Goal: Find specific page/section: Find specific page/section

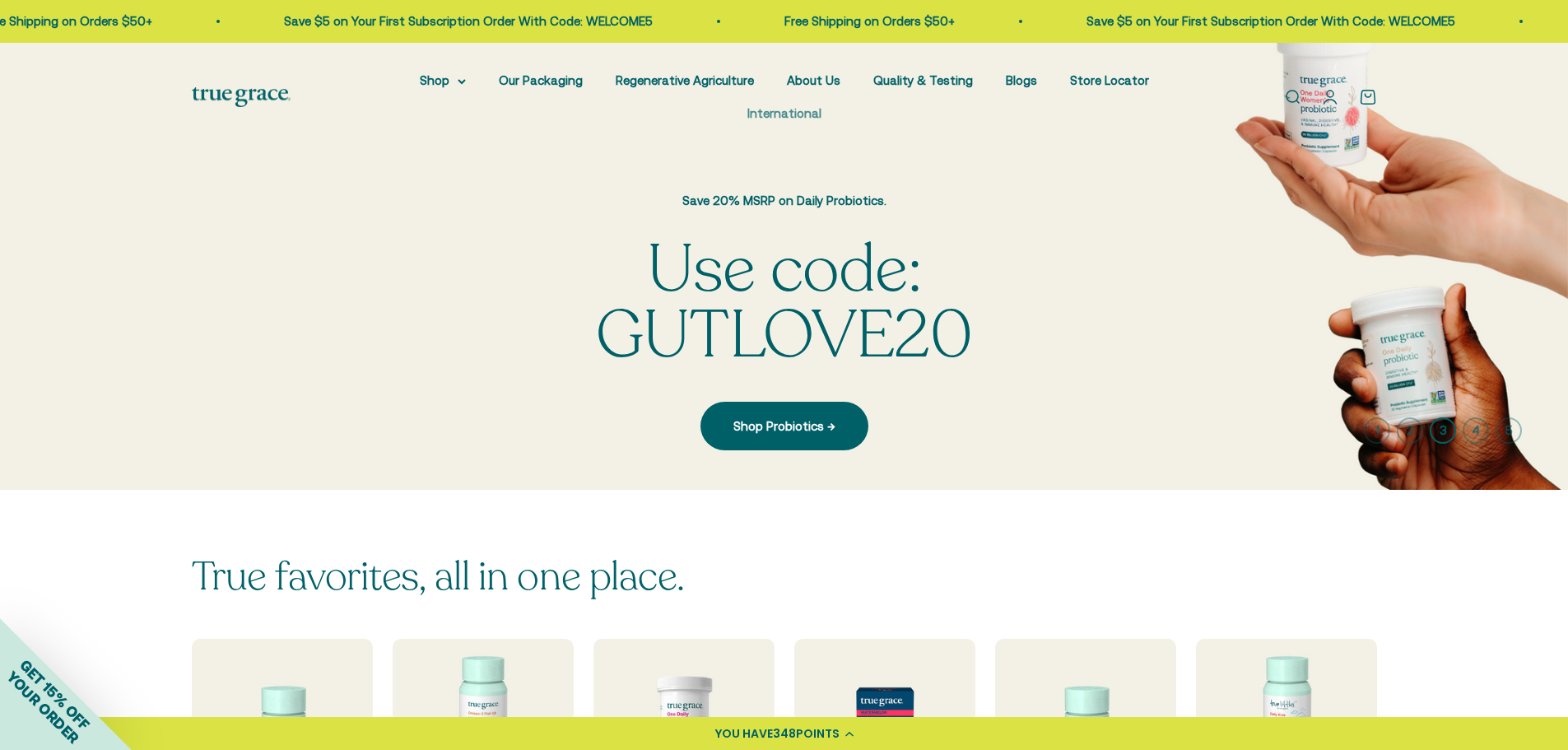
click at [757, 121] on link "International" at bounding box center [784, 113] width 74 height 14
